Goal: Find specific page/section: Find specific page/section

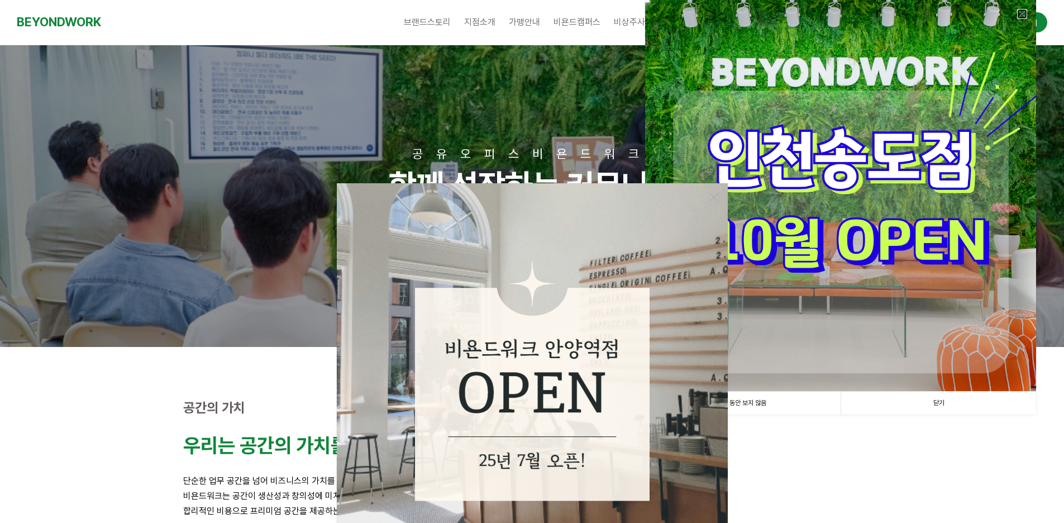
click at [1024, 15] on link at bounding box center [1022, 14] width 10 height 10
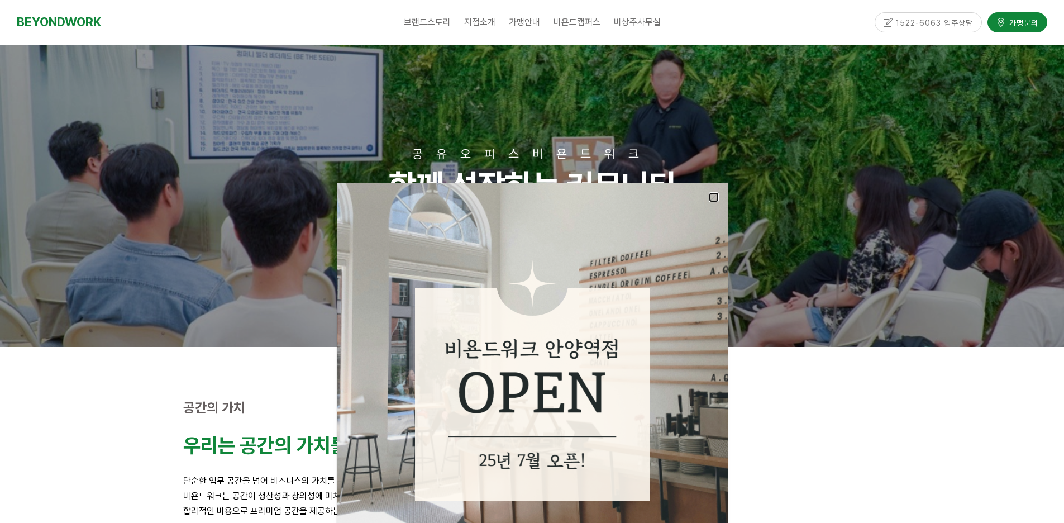
click at [712, 201] on link at bounding box center [714, 197] width 10 height 10
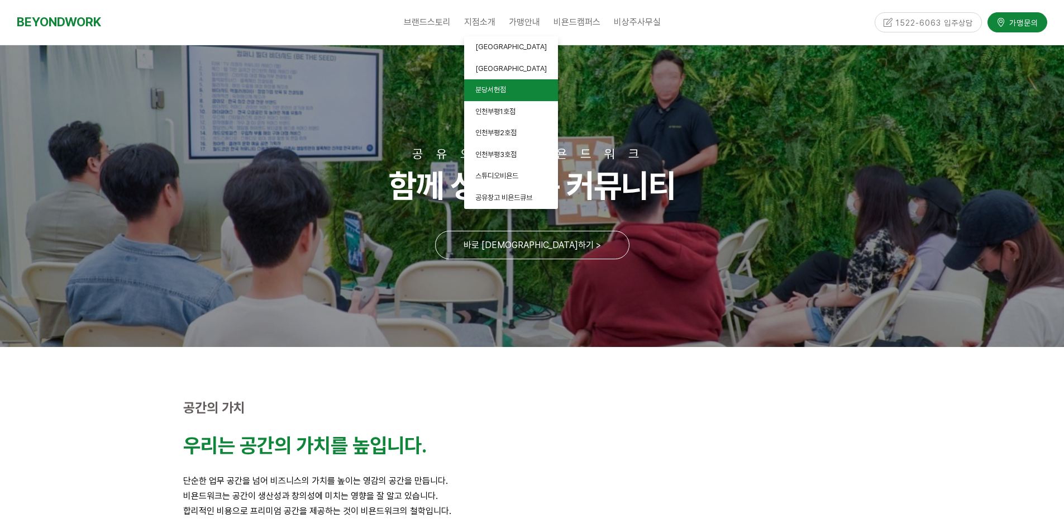
click at [483, 91] on span "분당서현점" at bounding box center [491, 89] width 31 height 8
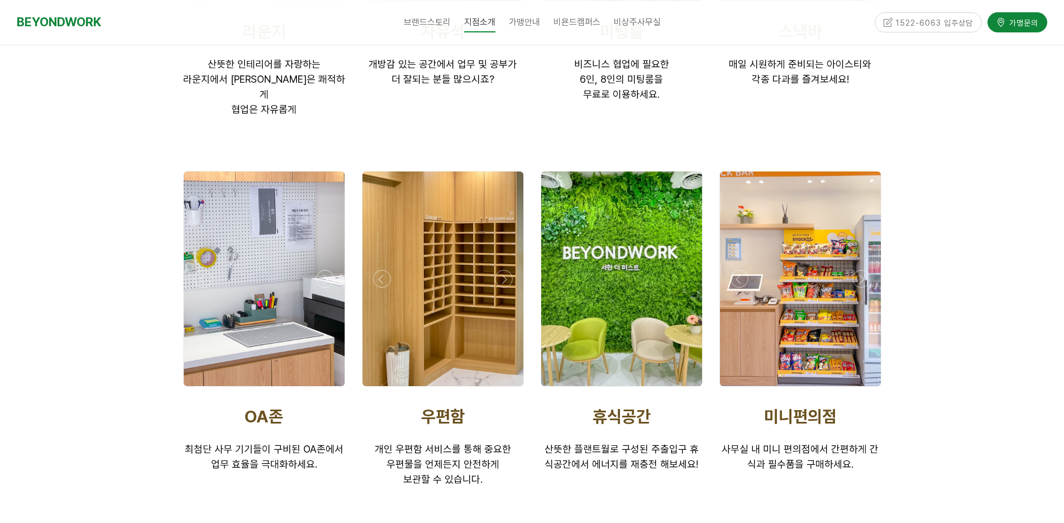
scroll to position [2067, 0]
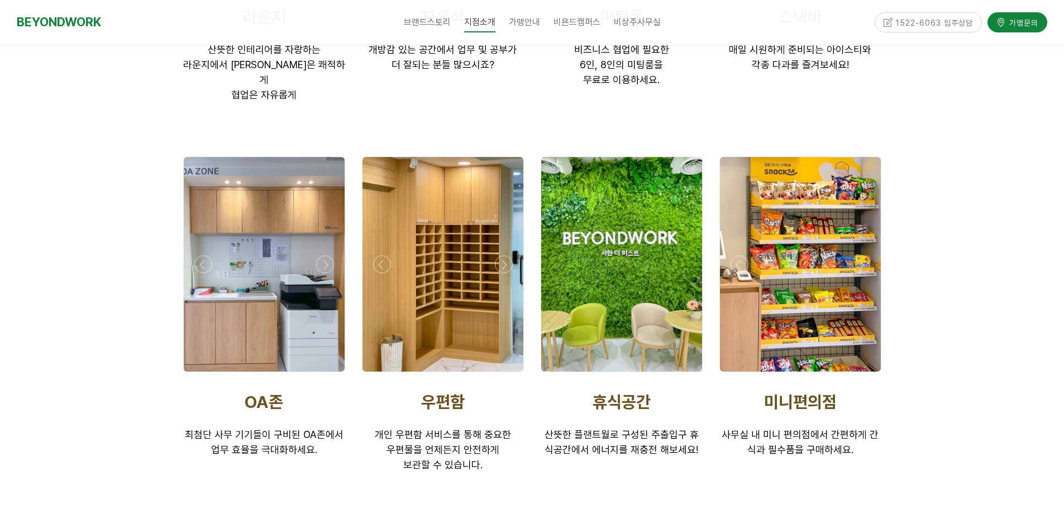
click at [959, 270] on div at bounding box center [532, 121] width 1064 height 854
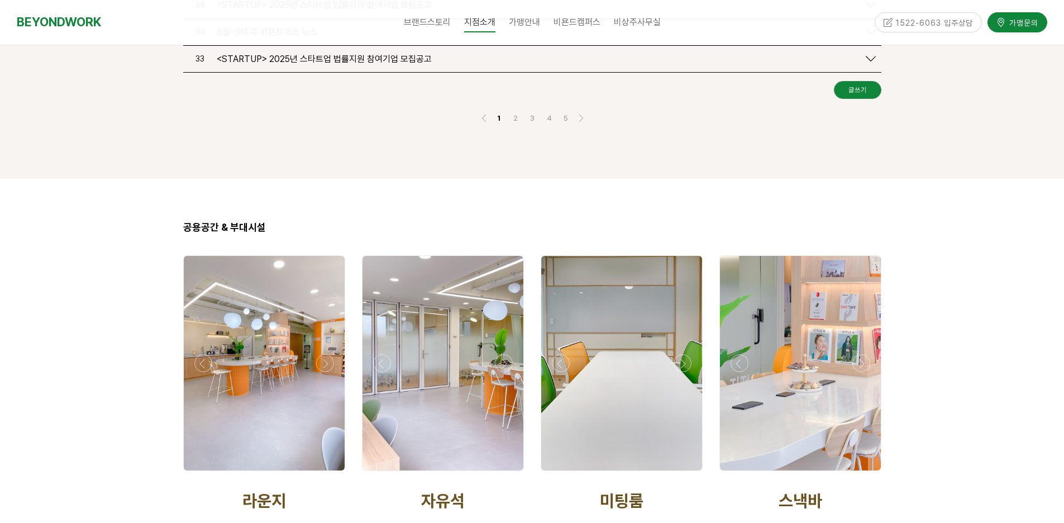
scroll to position [1565, 0]
